Goal: Transaction & Acquisition: Purchase product/service

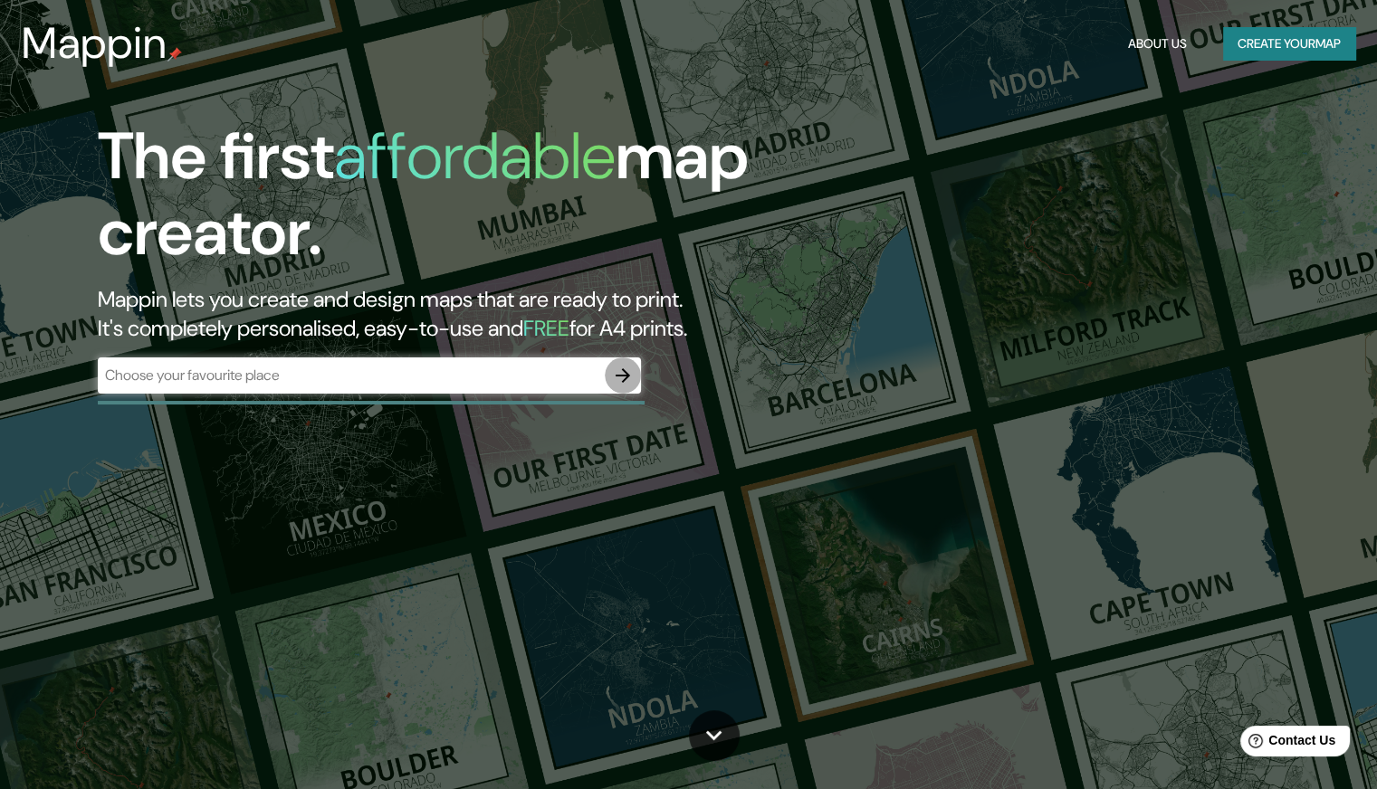
click at [618, 382] on icon "button" at bounding box center [623, 376] width 22 height 22
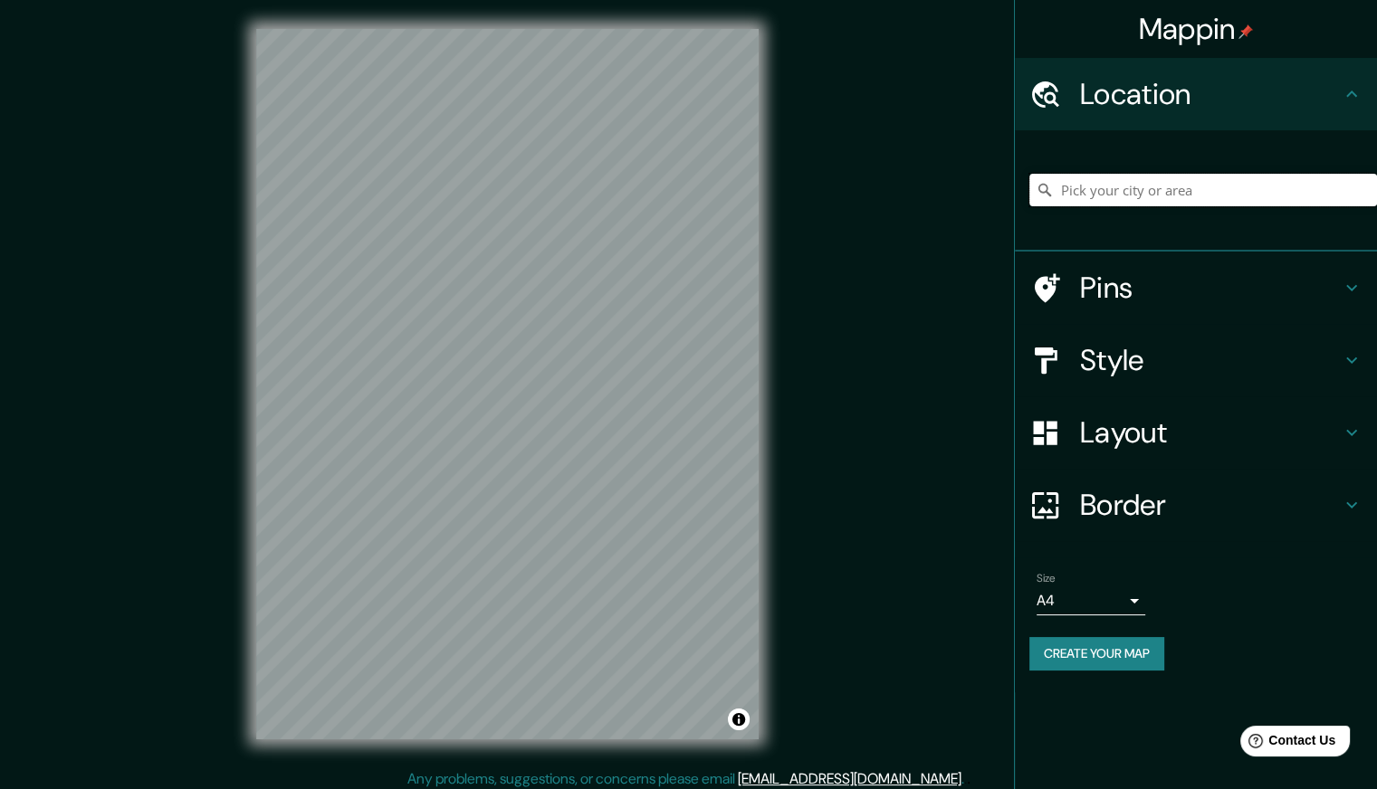
click at [1167, 194] on input "Pick your city or area" at bounding box center [1203, 190] width 348 height 33
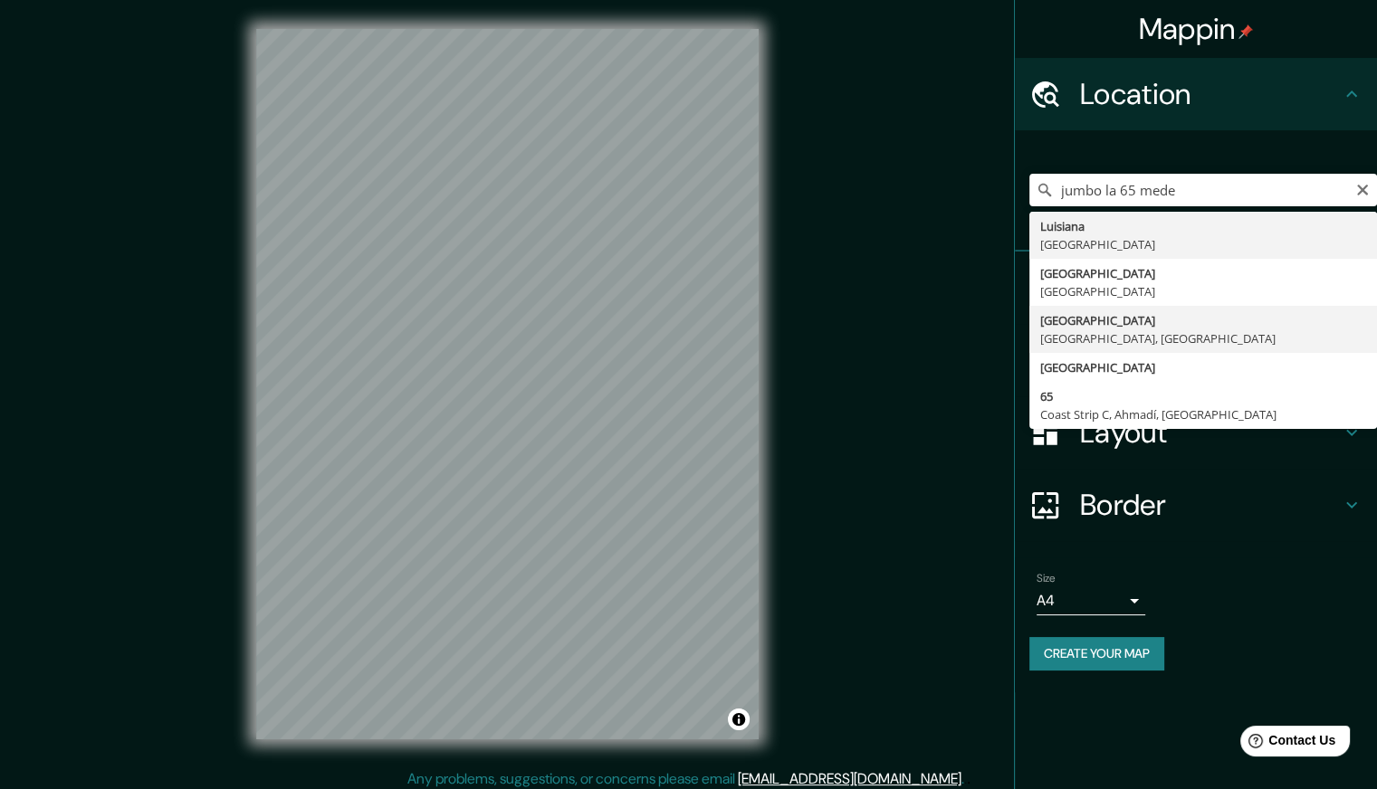
type input "[GEOGRAPHIC_DATA], [GEOGRAPHIC_DATA], [GEOGRAPHIC_DATA]"
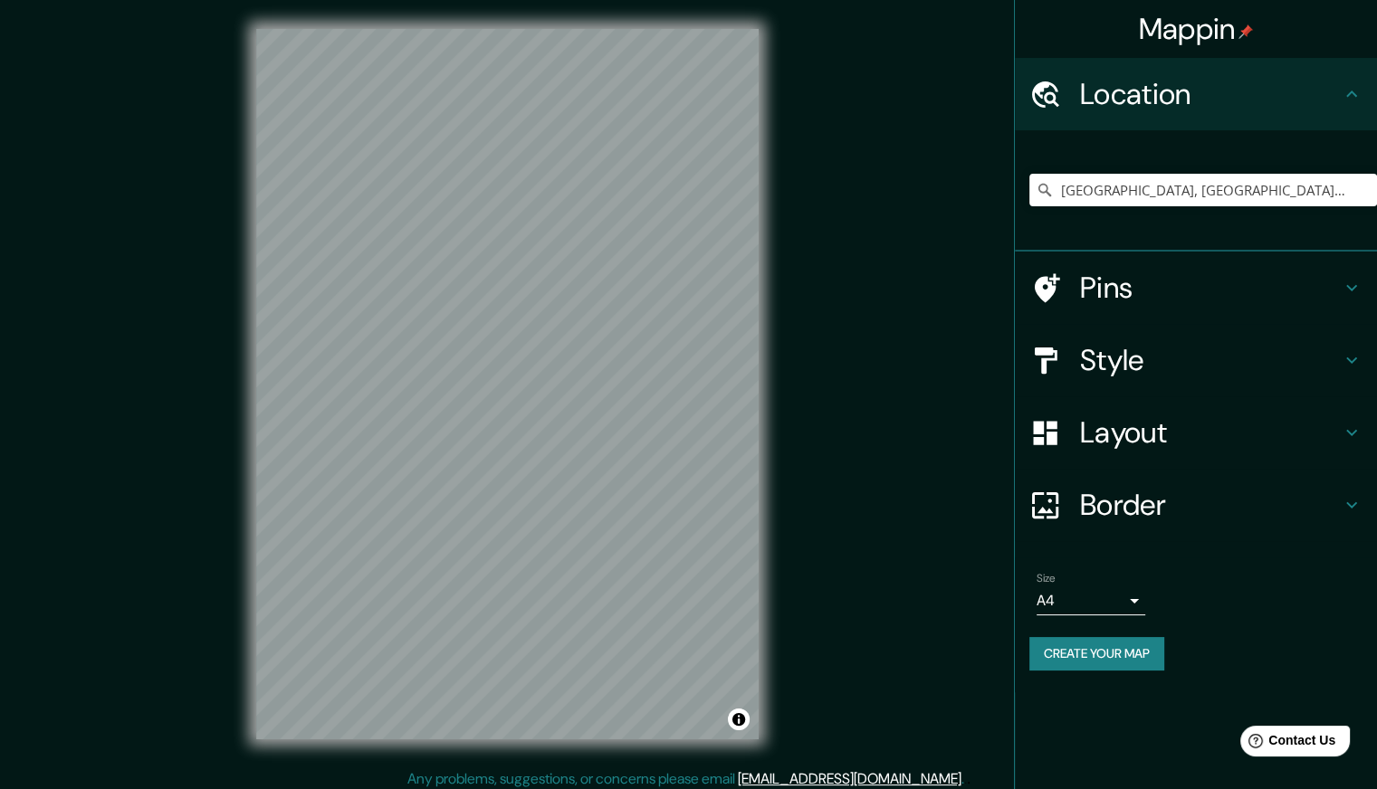
click at [1260, 415] on h4 "Layout" at bounding box center [1210, 433] width 261 height 36
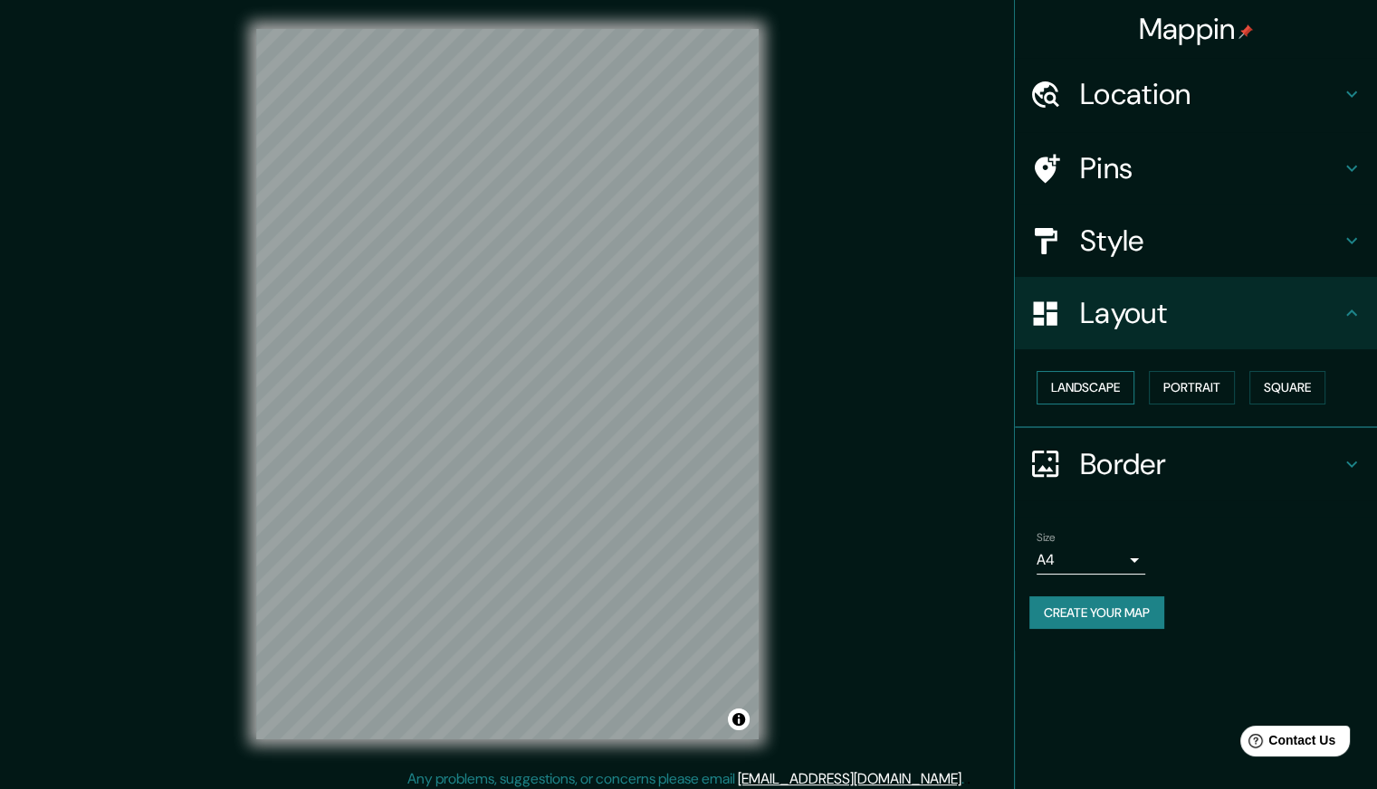
click at [1132, 388] on button "Landscape" at bounding box center [1085, 387] width 98 height 33
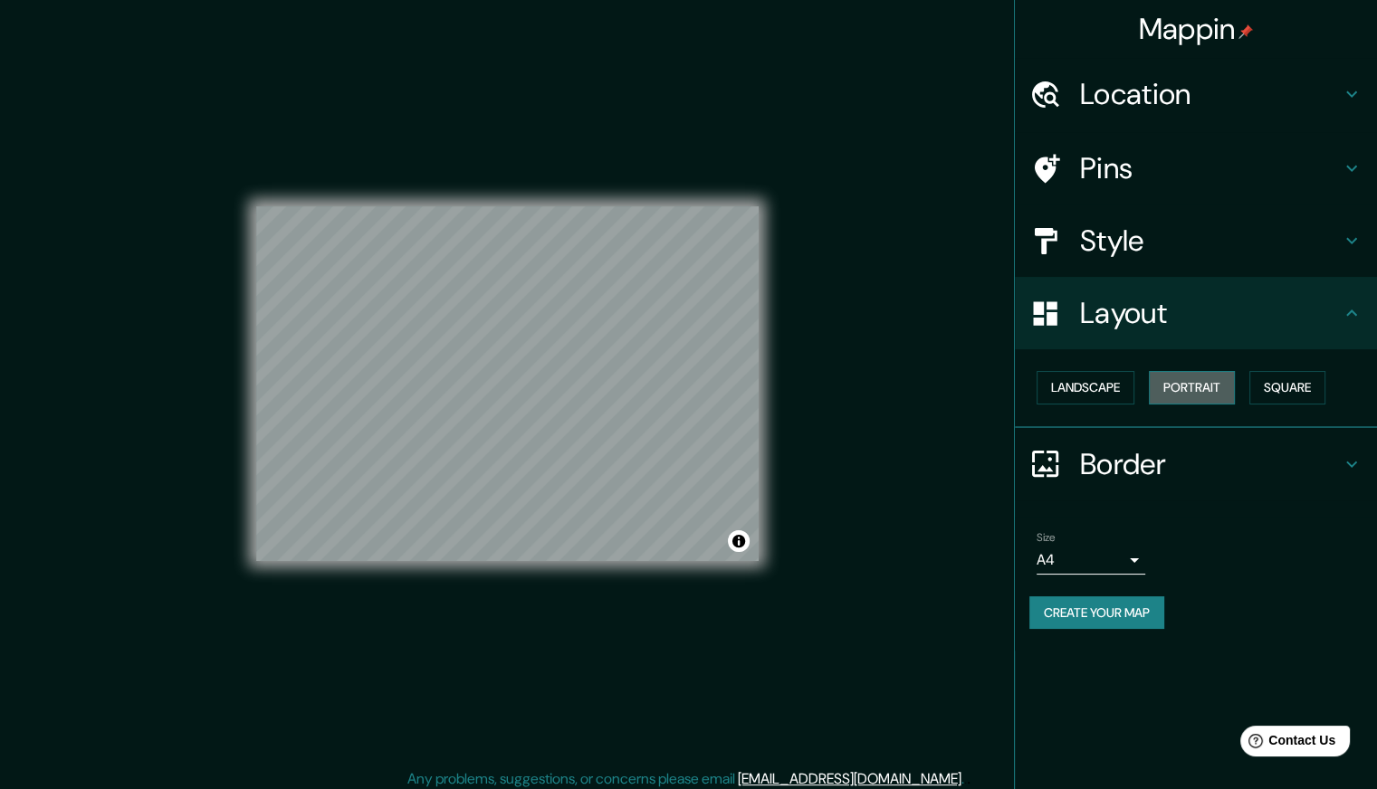
click at [1202, 385] on button "Portrait" at bounding box center [1192, 387] width 86 height 33
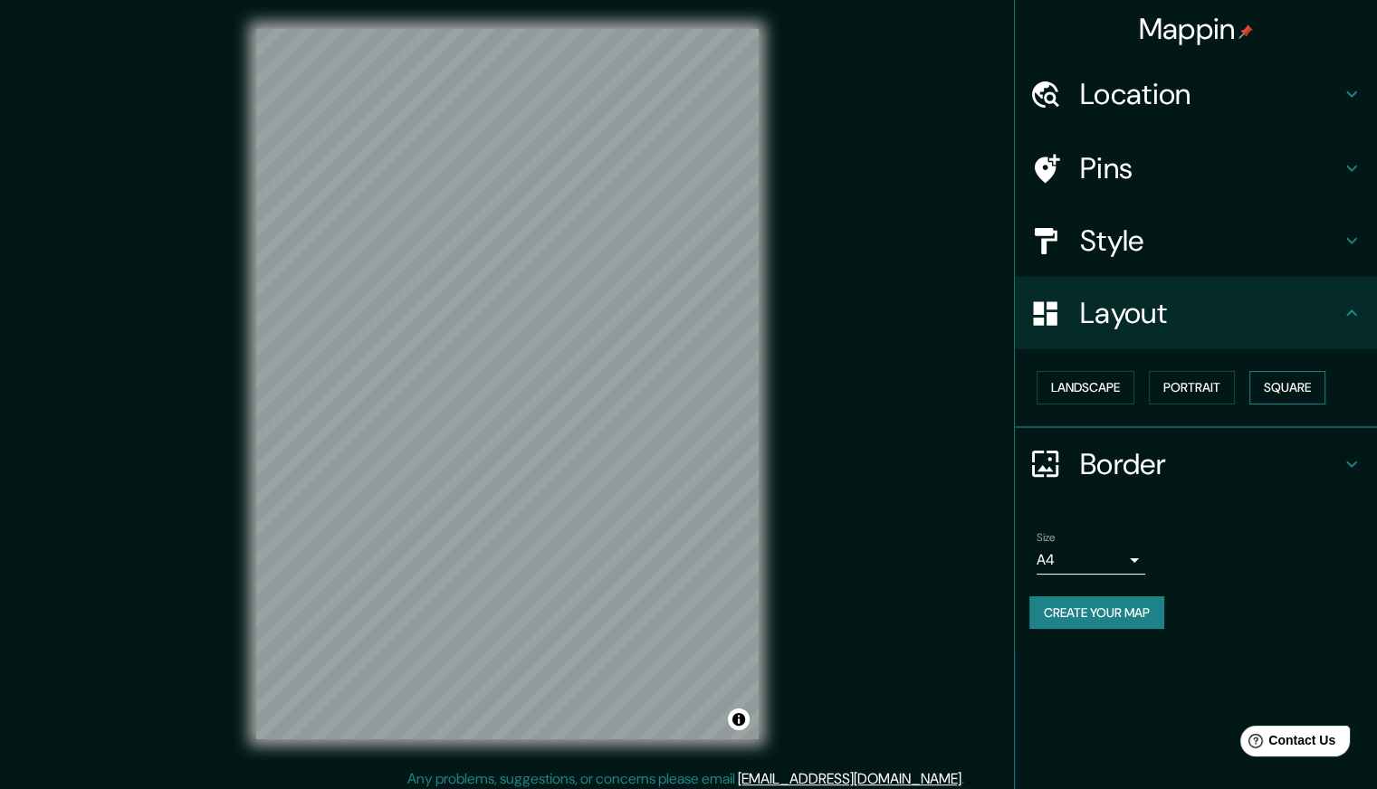
click at [1279, 387] on button "Square" at bounding box center [1287, 387] width 76 height 33
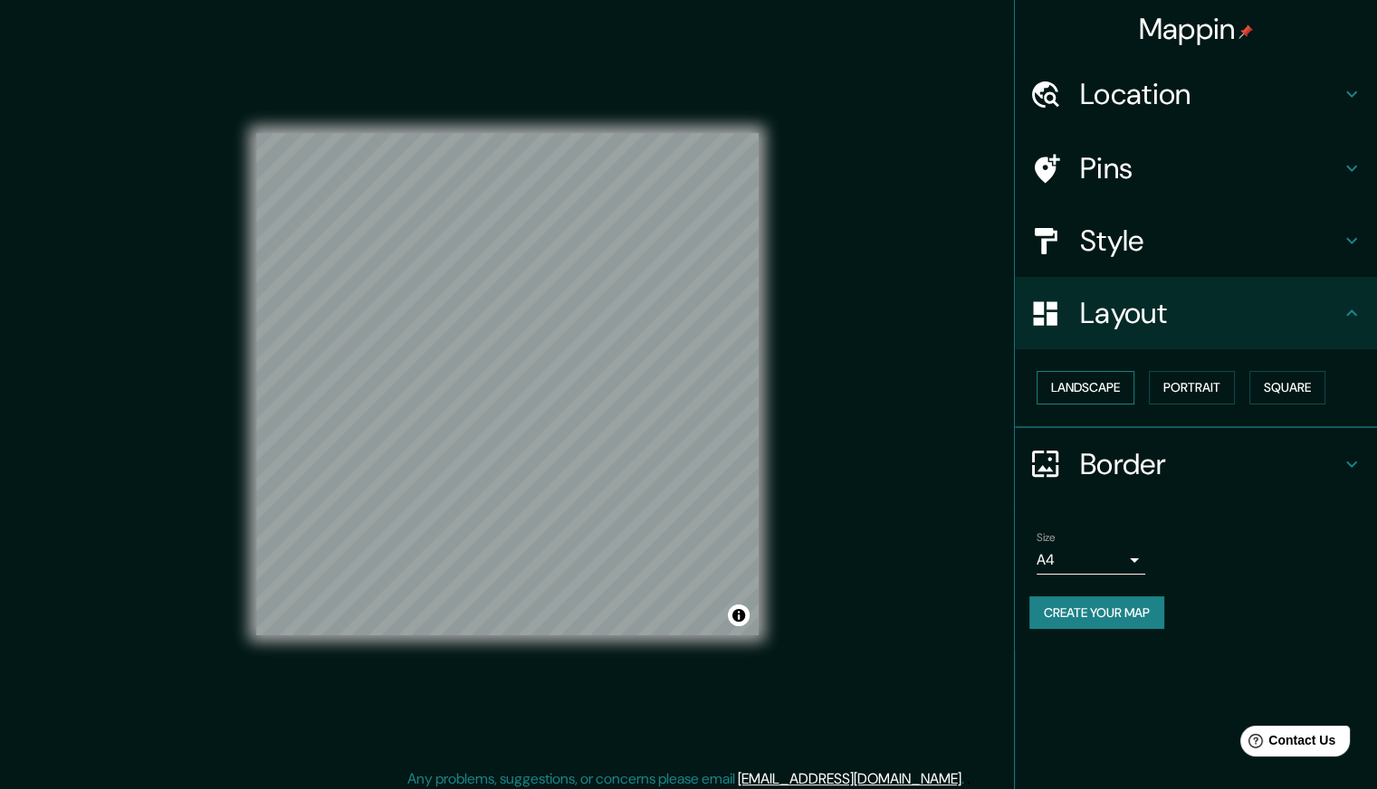
click at [1082, 377] on button "Landscape" at bounding box center [1085, 387] width 98 height 33
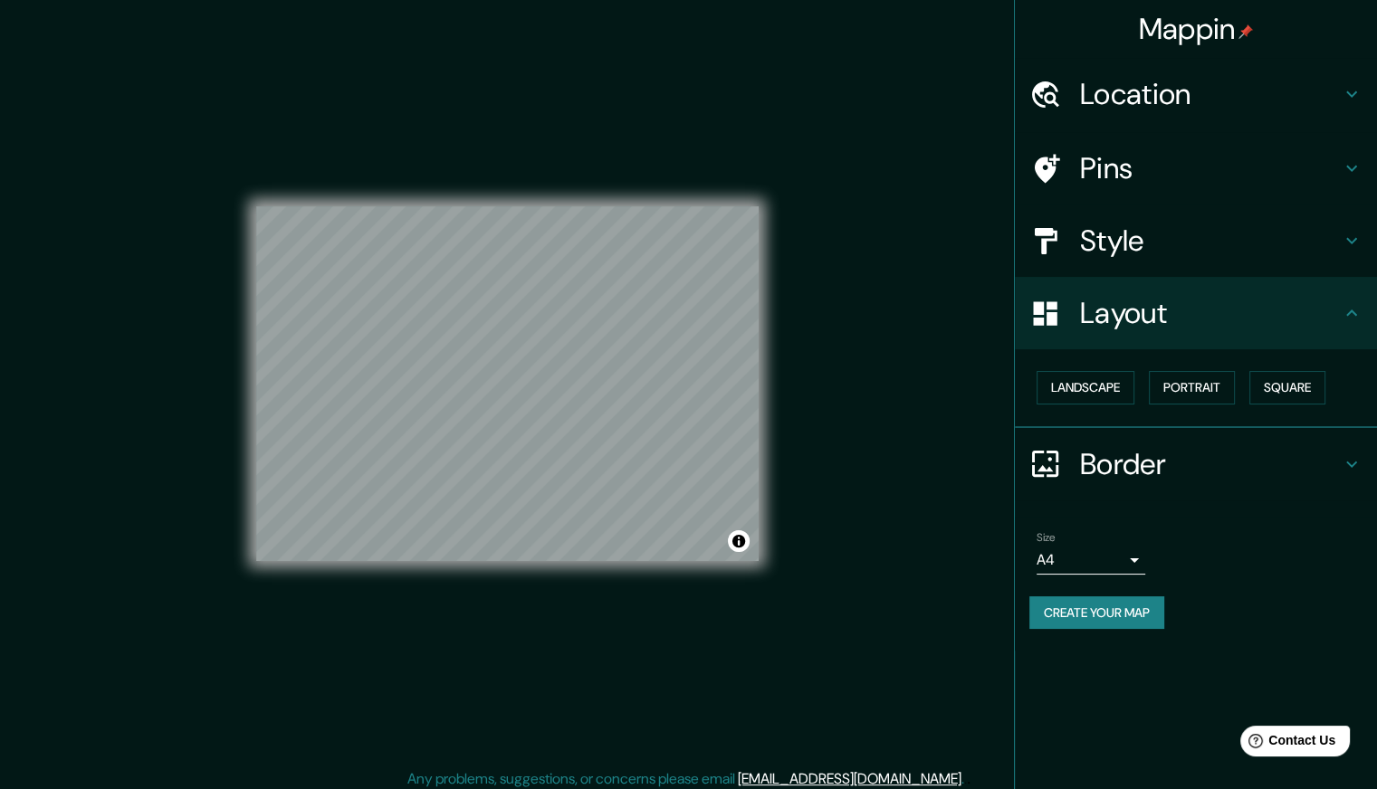
click at [1228, 229] on h4 "Style" at bounding box center [1210, 241] width 261 height 36
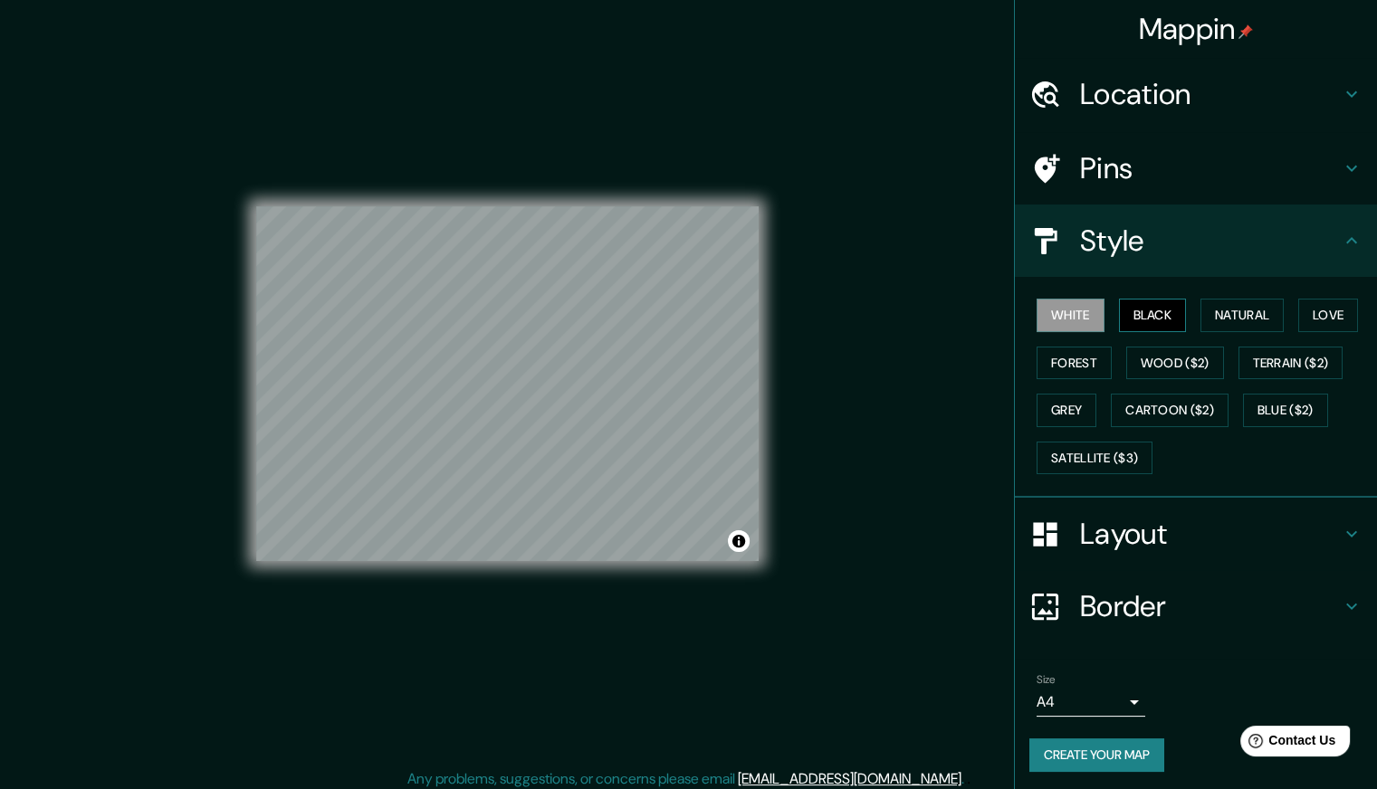
click at [1160, 316] on button "Black" at bounding box center [1153, 315] width 68 height 33
click at [1220, 316] on button "Natural" at bounding box center [1241, 315] width 83 height 33
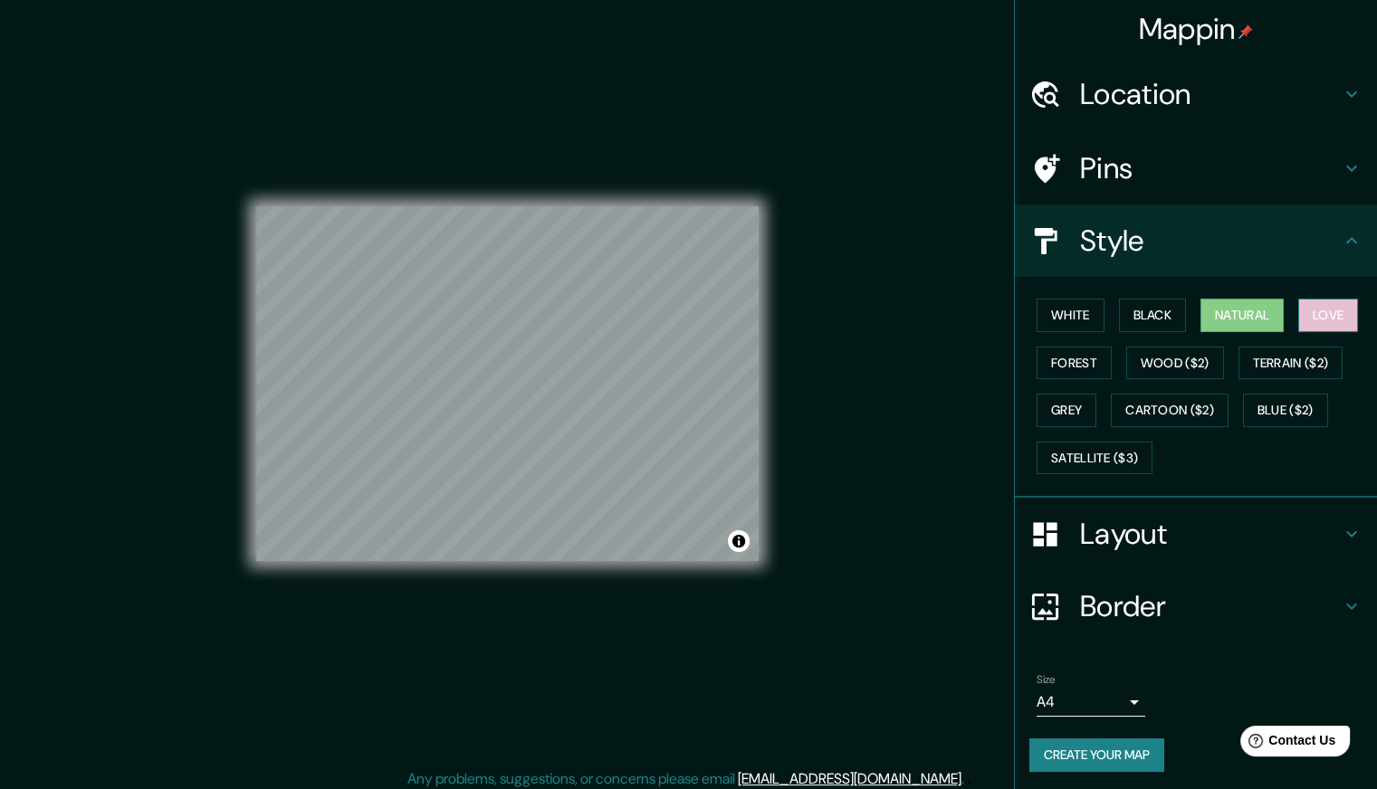
click at [1301, 320] on button "Love" at bounding box center [1328, 315] width 60 height 33
click at [1061, 370] on button "Forest" at bounding box center [1073, 363] width 75 height 33
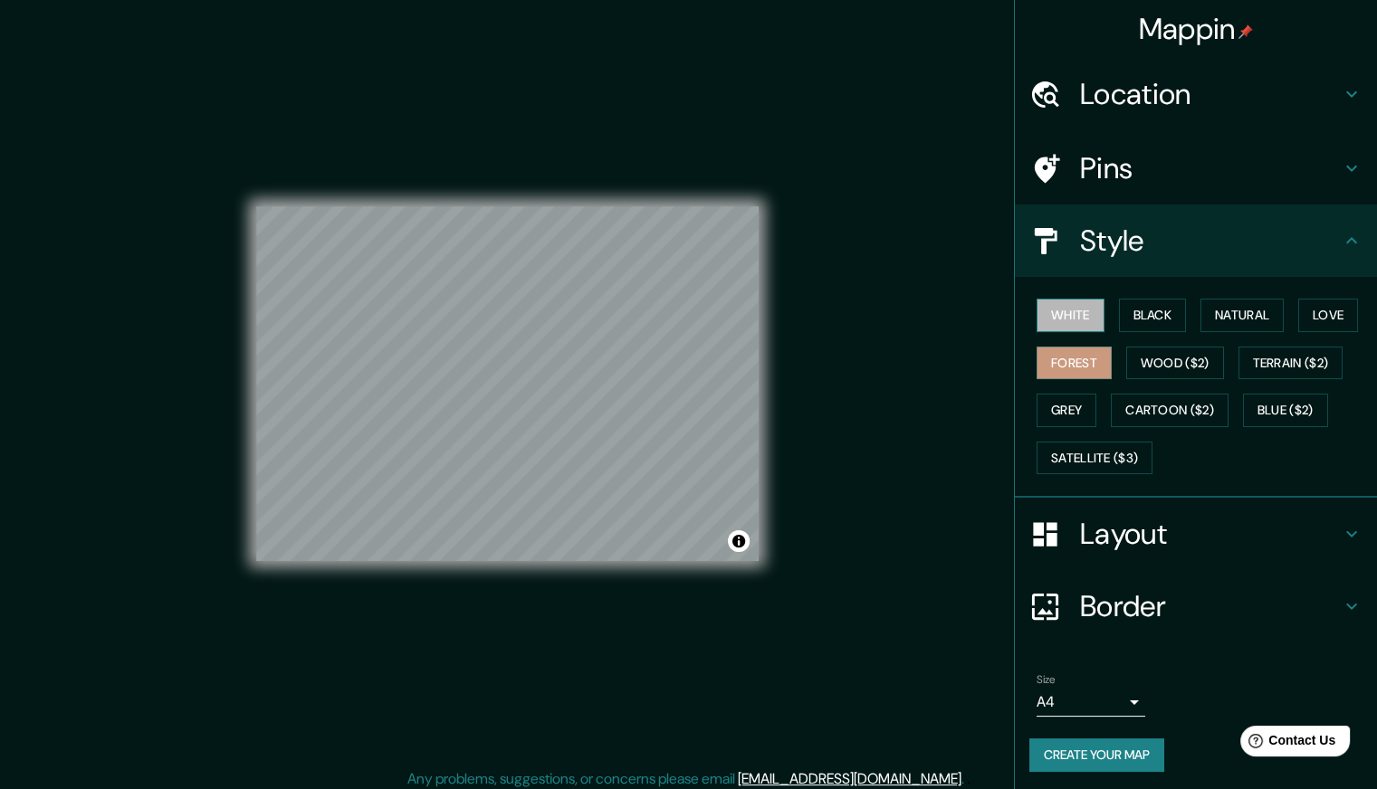
click at [1068, 300] on button "White" at bounding box center [1070, 315] width 68 height 33
click at [1136, 309] on button "Black" at bounding box center [1153, 315] width 68 height 33
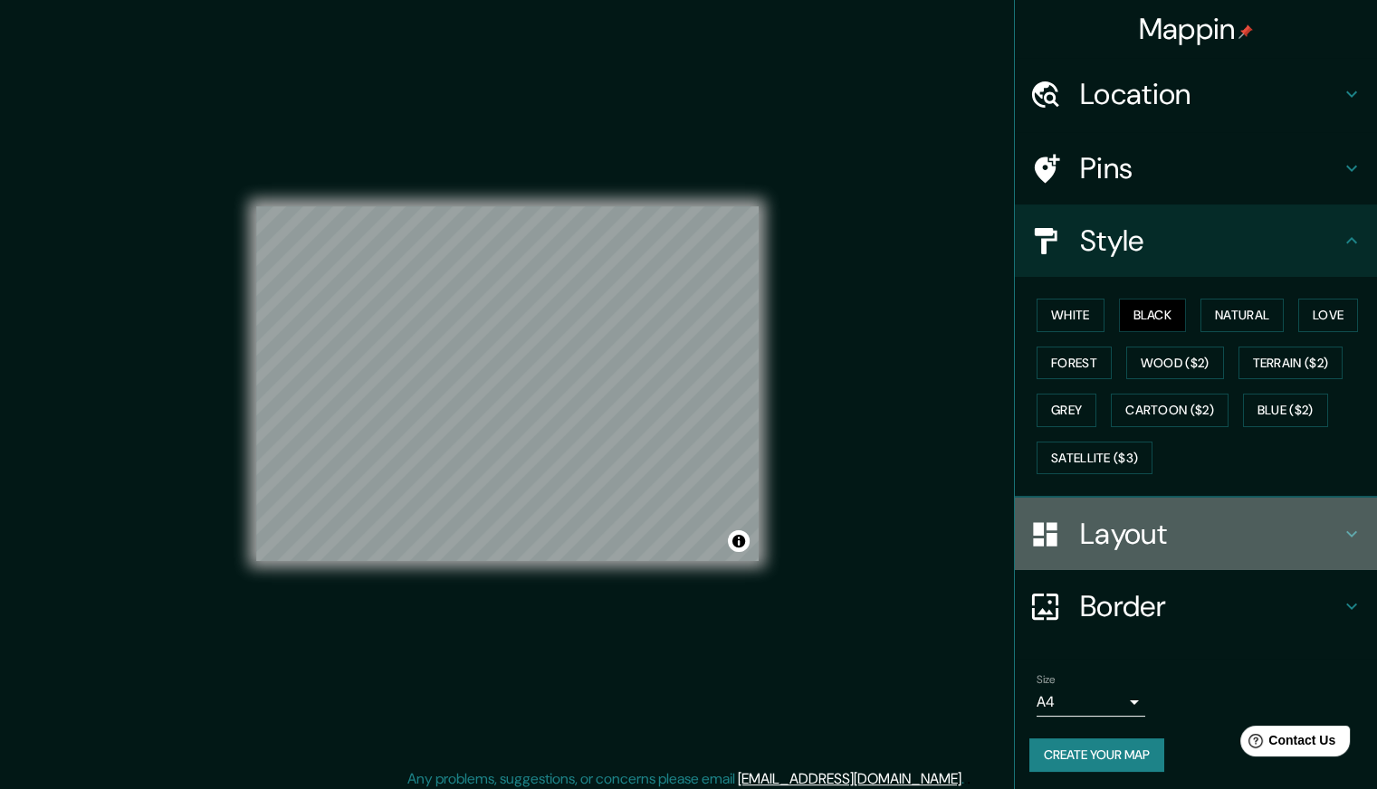
click at [1132, 544] on h4 "Layout" at bounding box center [1210, 534] width 261 height 36
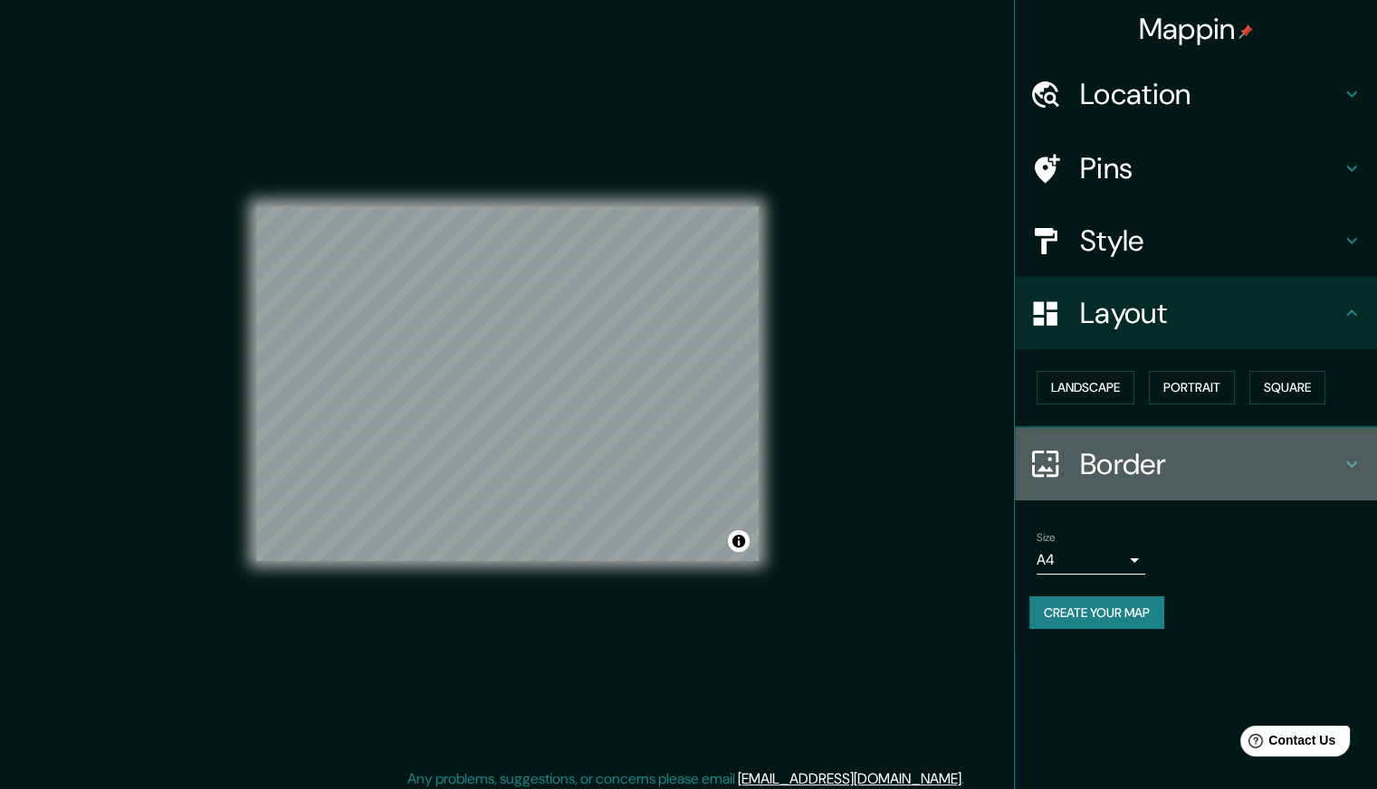
click at [1219, 484] on div "Border" at bounding box center [1196, 464] width 362 height 72
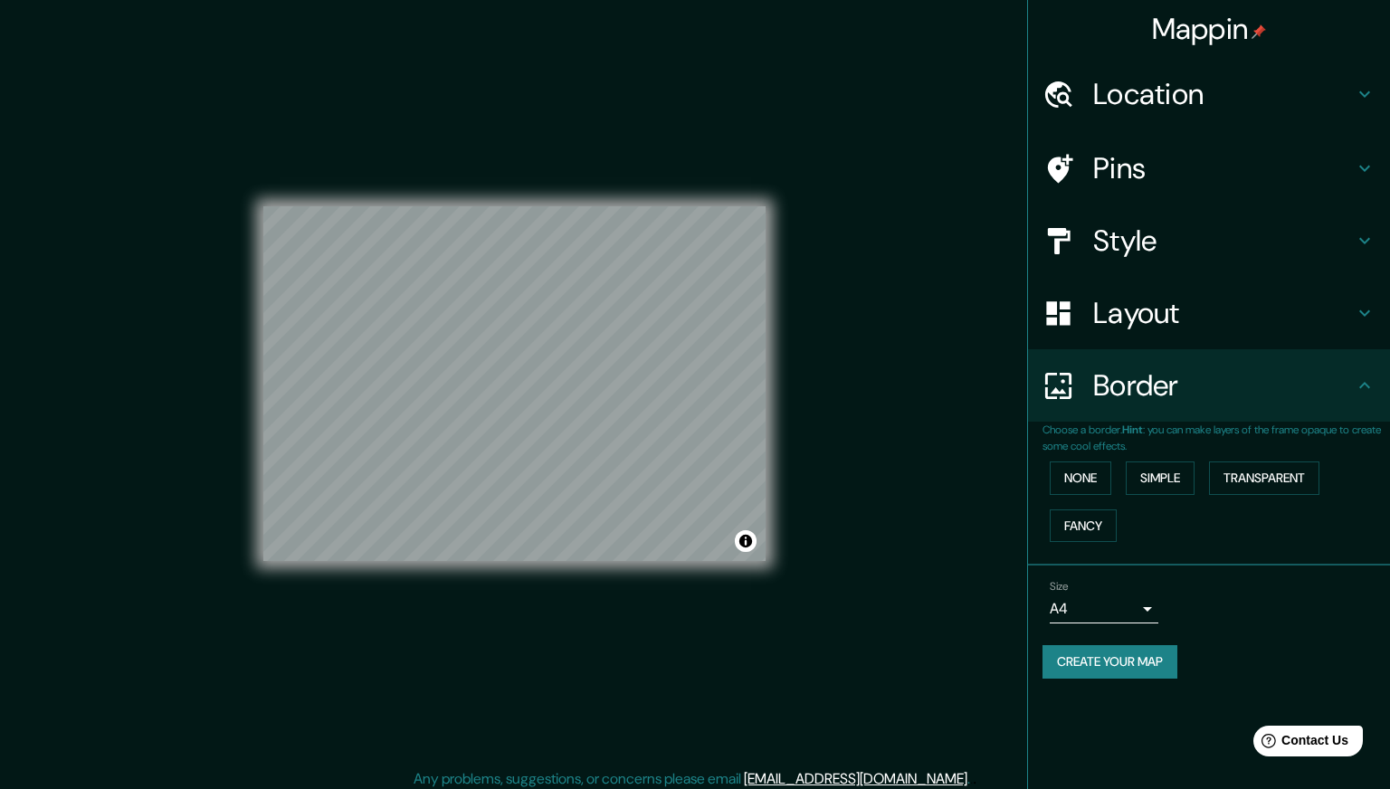
click at [1105, 613] on body "Mappin Location [GEOGRAPHIC_DATA], [GEOGRAPHIC_DATA], [GEOGRAPHIC_DATA] Pins St…" at bounding box center [695, 394] width 1390 height 789
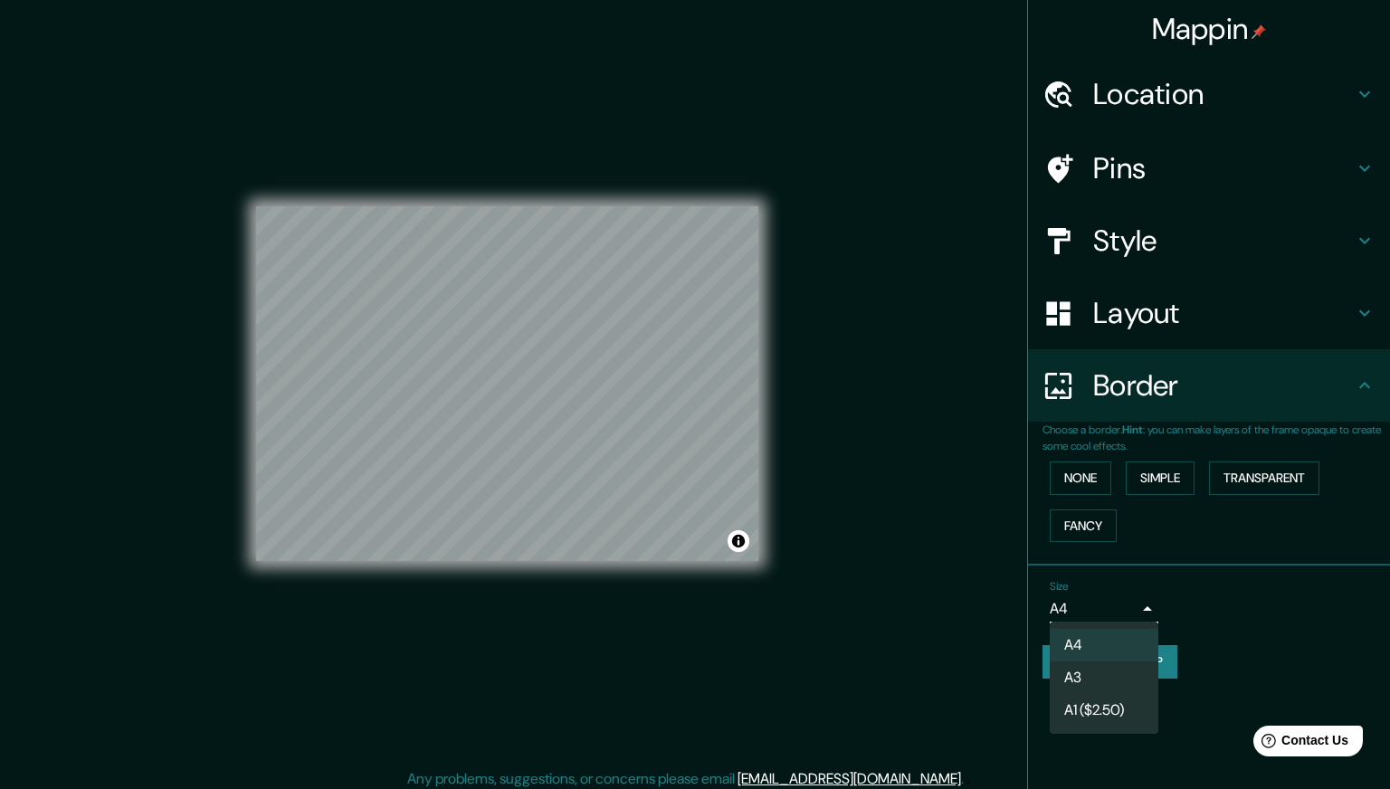
click at [1217, 620] on div at bounding box center [695, 394] width 1390 height 789
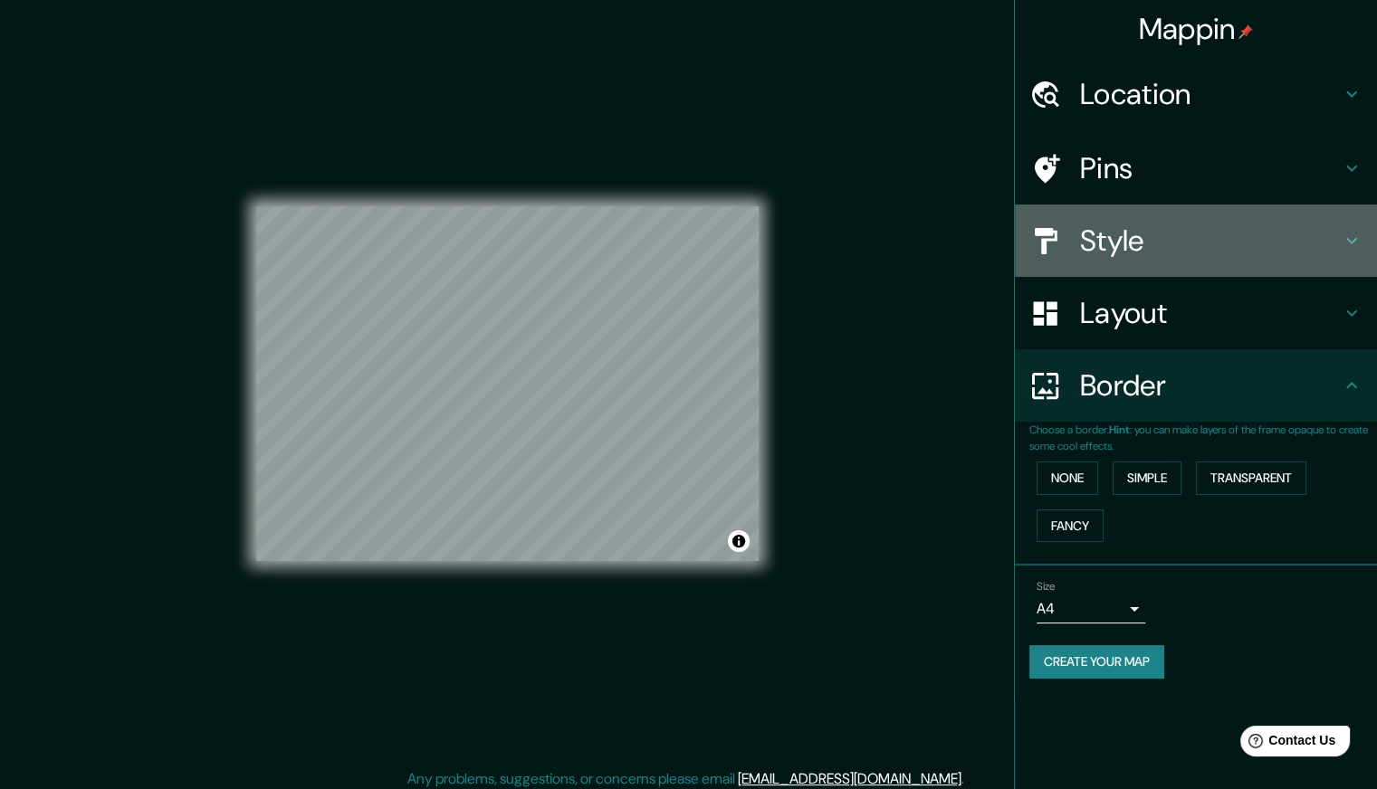
click at [1083, 250] on h4 "Style" at bounding box center [1210, 241] width 261 height 36
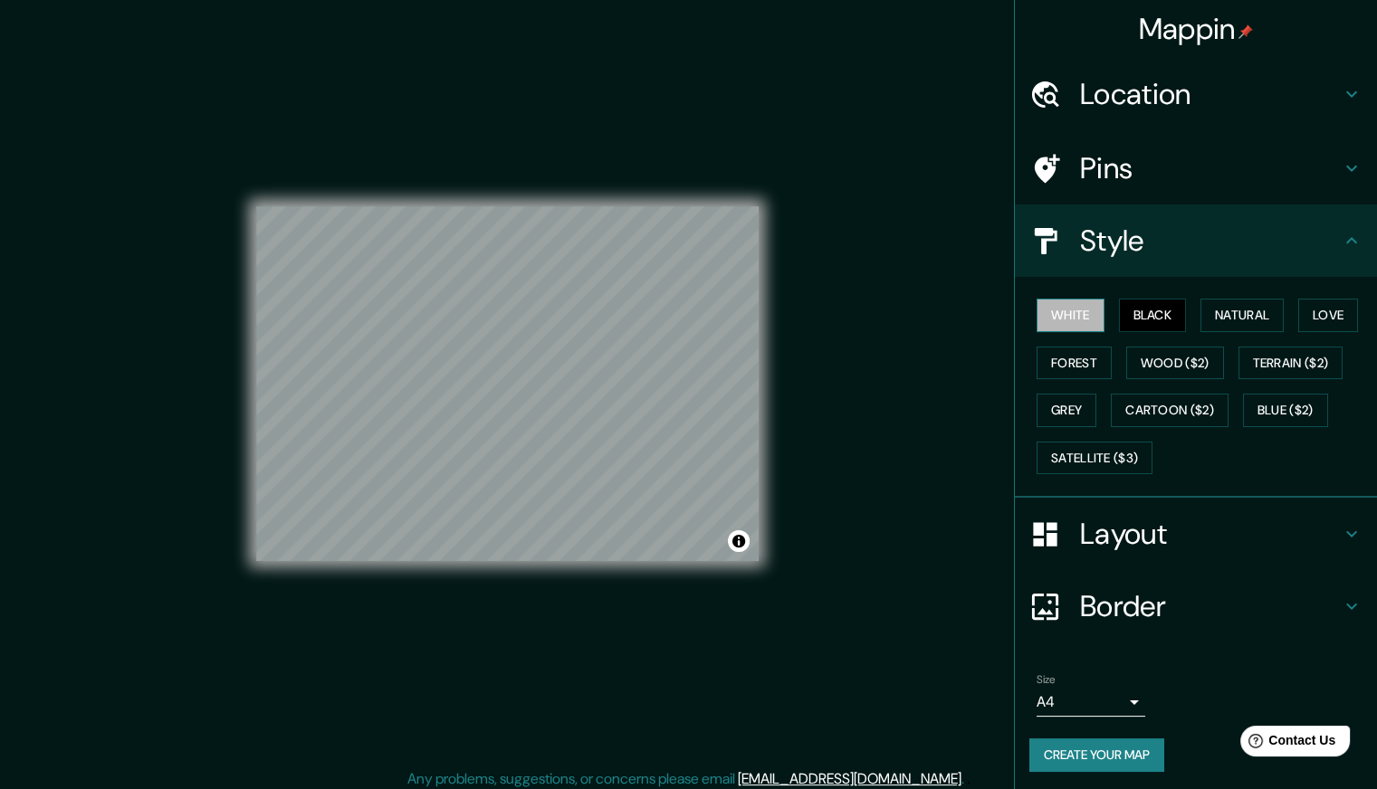
click at [1075, 312] on button "White" at bounding box center [1070, 315] width 68 height 33
click at [1142, 307] on button "Black" at bounding box center [1153, 315] width 68 height 33
click at [1112, 526] on h4 "Layout" at bounding box center [1210, 534] width 261 height 36
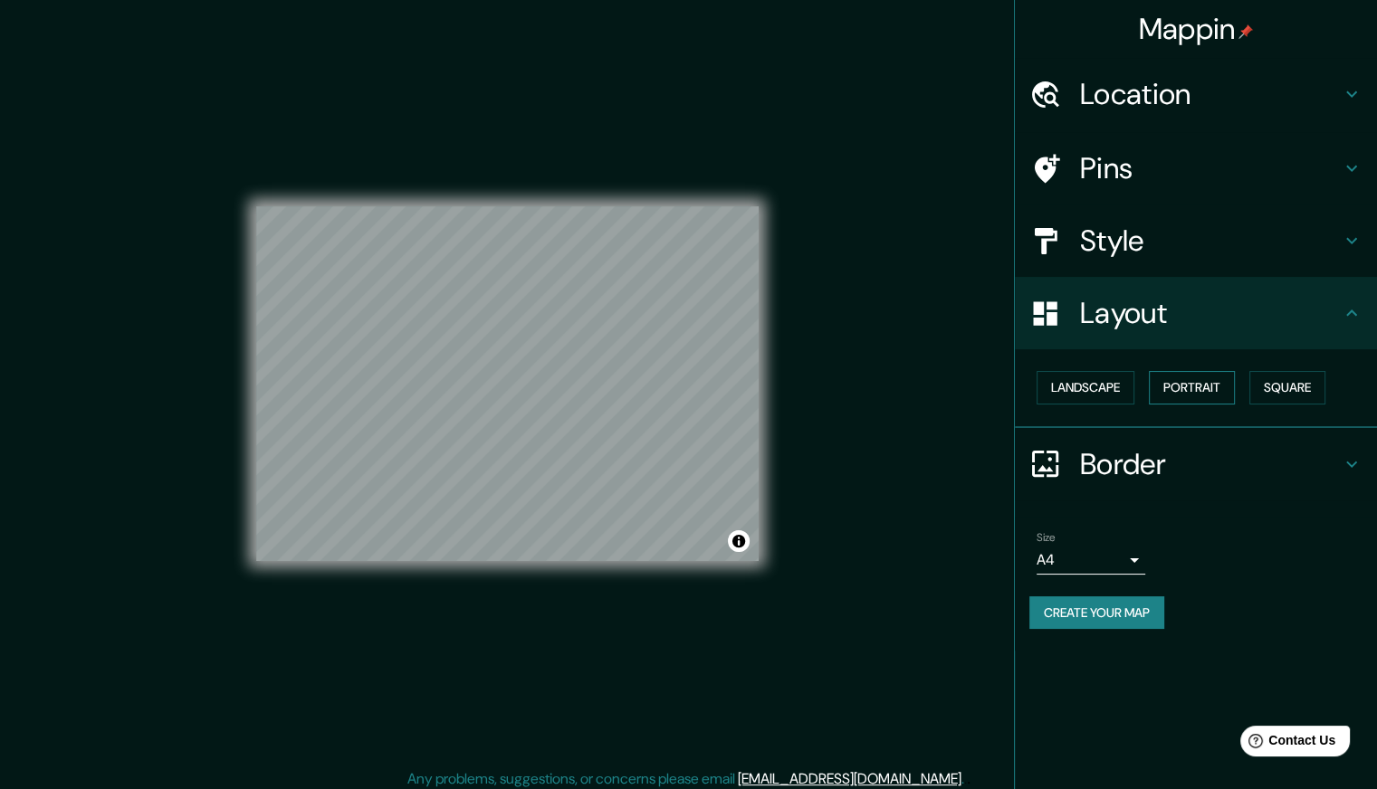
click at [1166, 393] on button "Portrait" at bounding box center [1192, 387] width 86 height 33
